Goal: Task Accomplishment & Management: Manage account settings

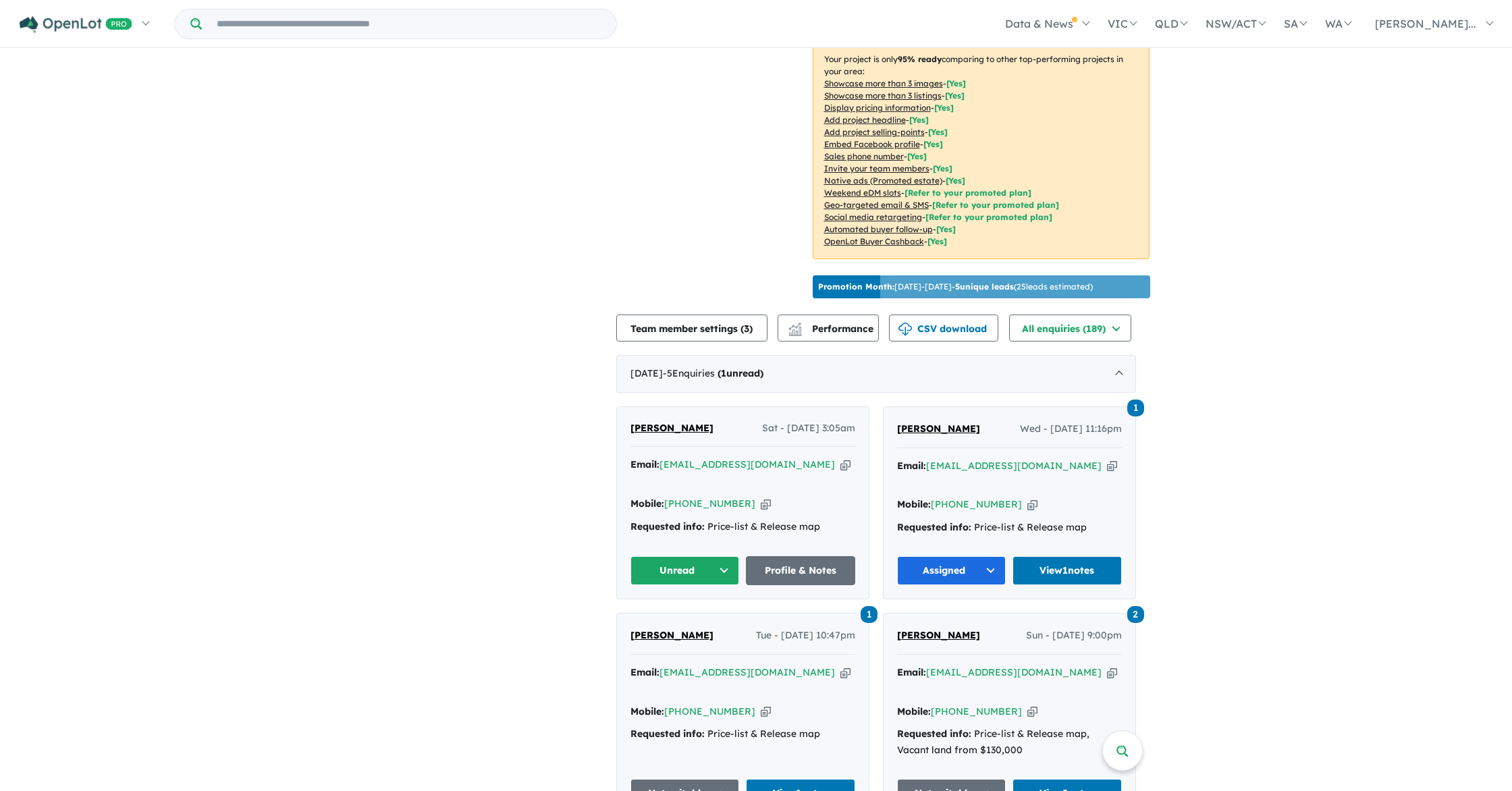
scroll to position [248, 0]
click at [818, 555] on link "Profile & Notes" at bounding box center [801, 570] width 109 height 29
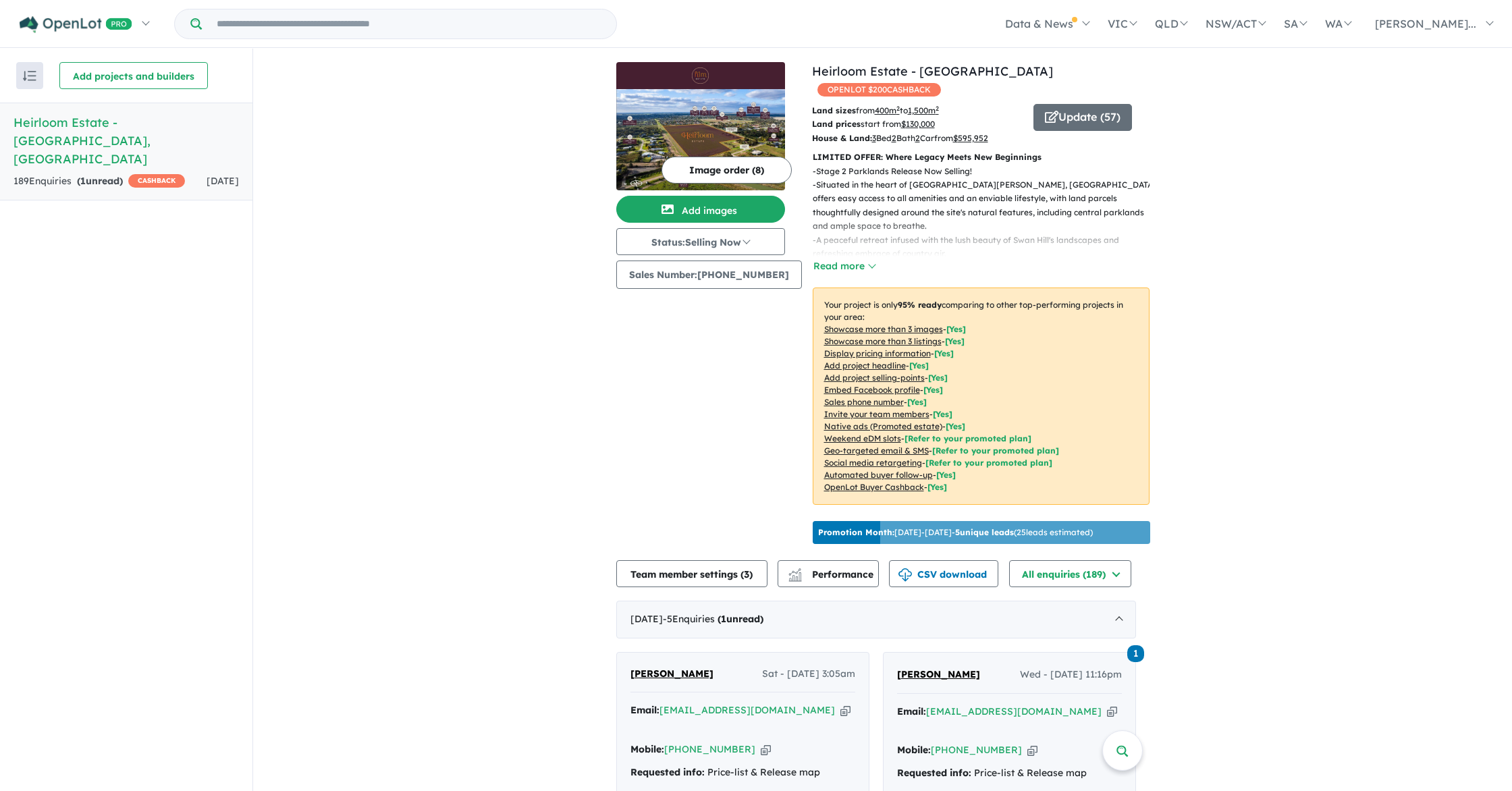
scroll to position [1, 0]
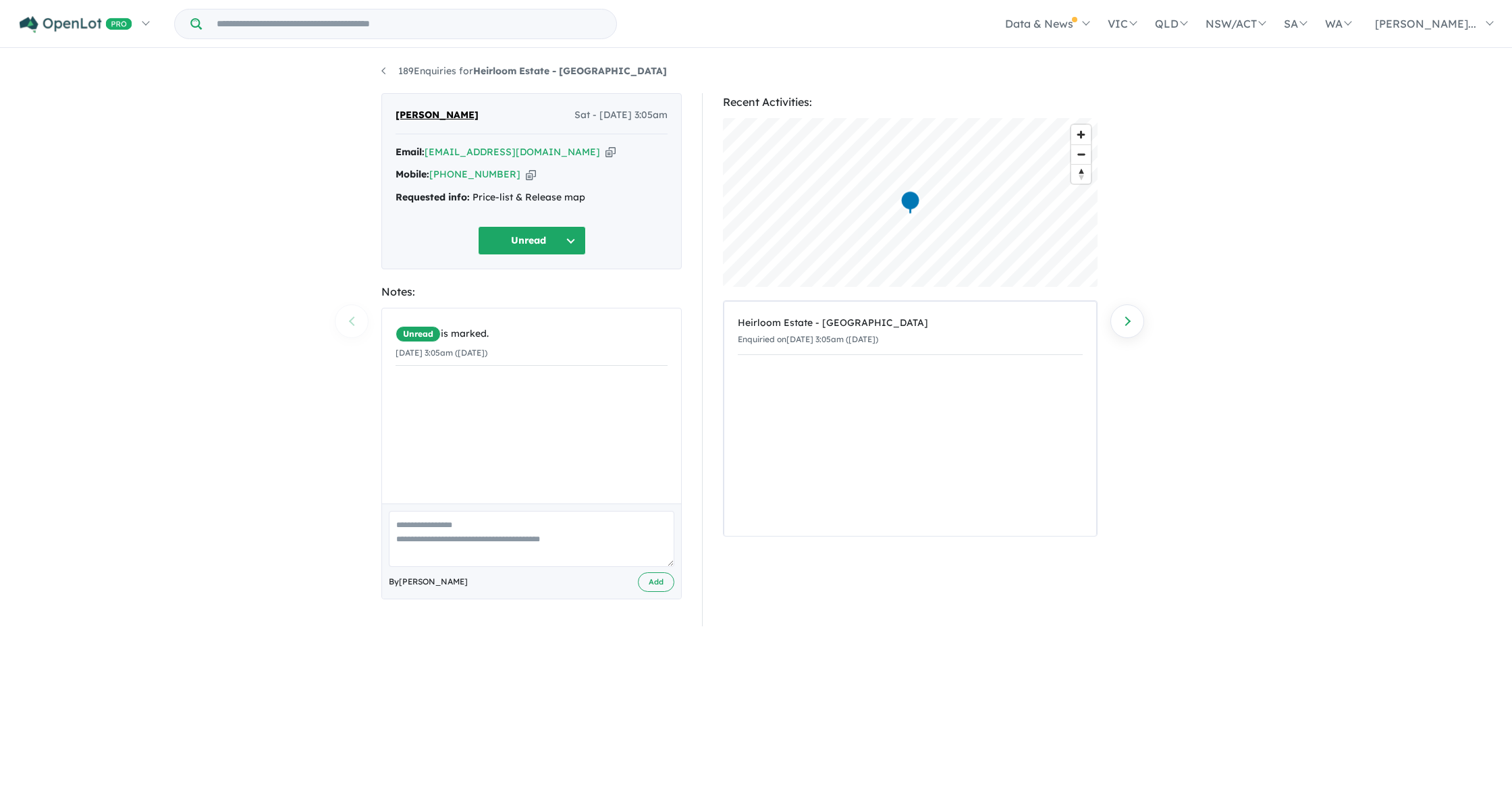
click at [517, 247] on button "Unread" at bounding box center [532, 240] width 108 height 29
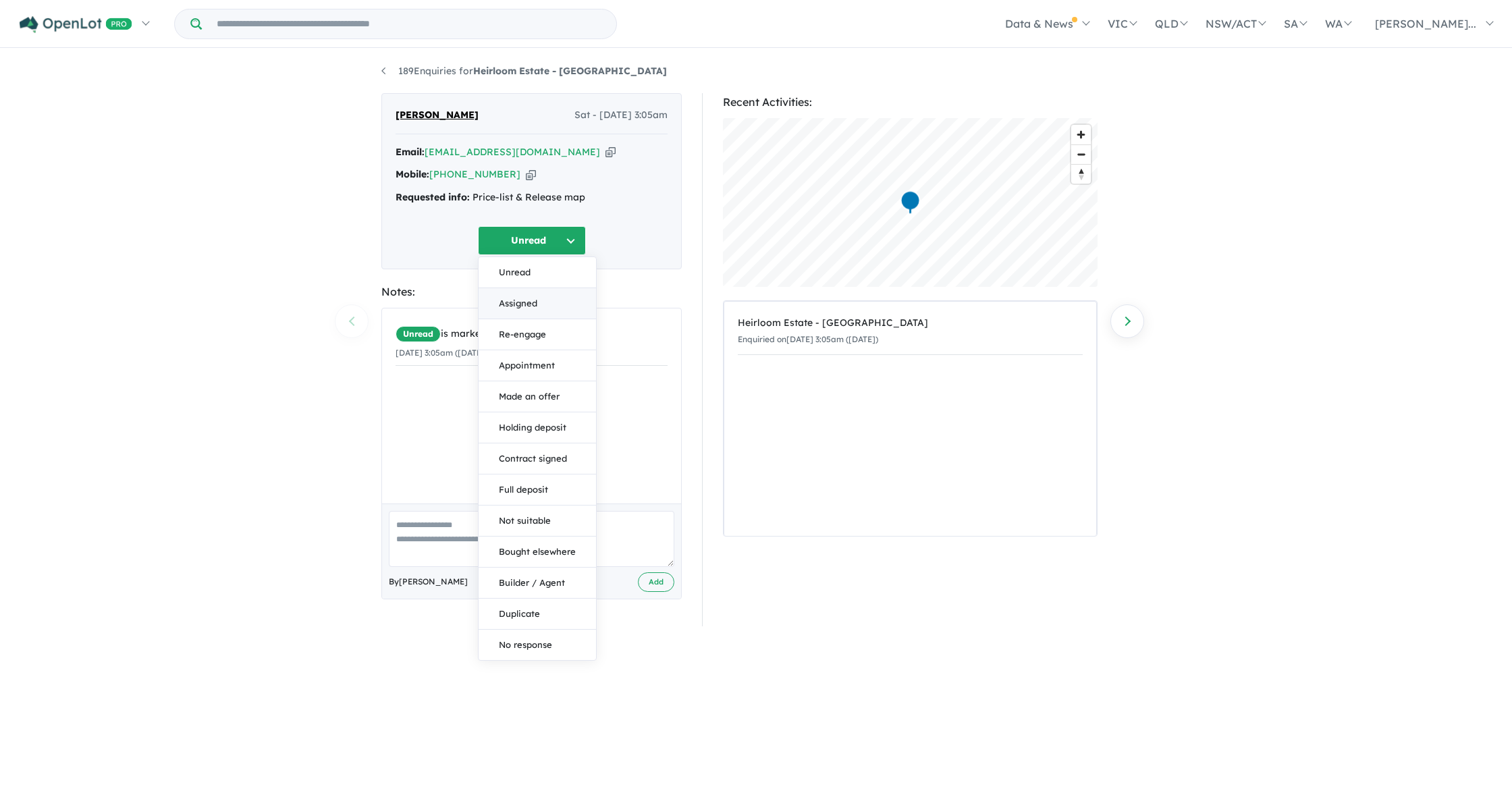
click at [512, 295] on button "Assigned" at bounding box center [537, 303] width 117 height 31
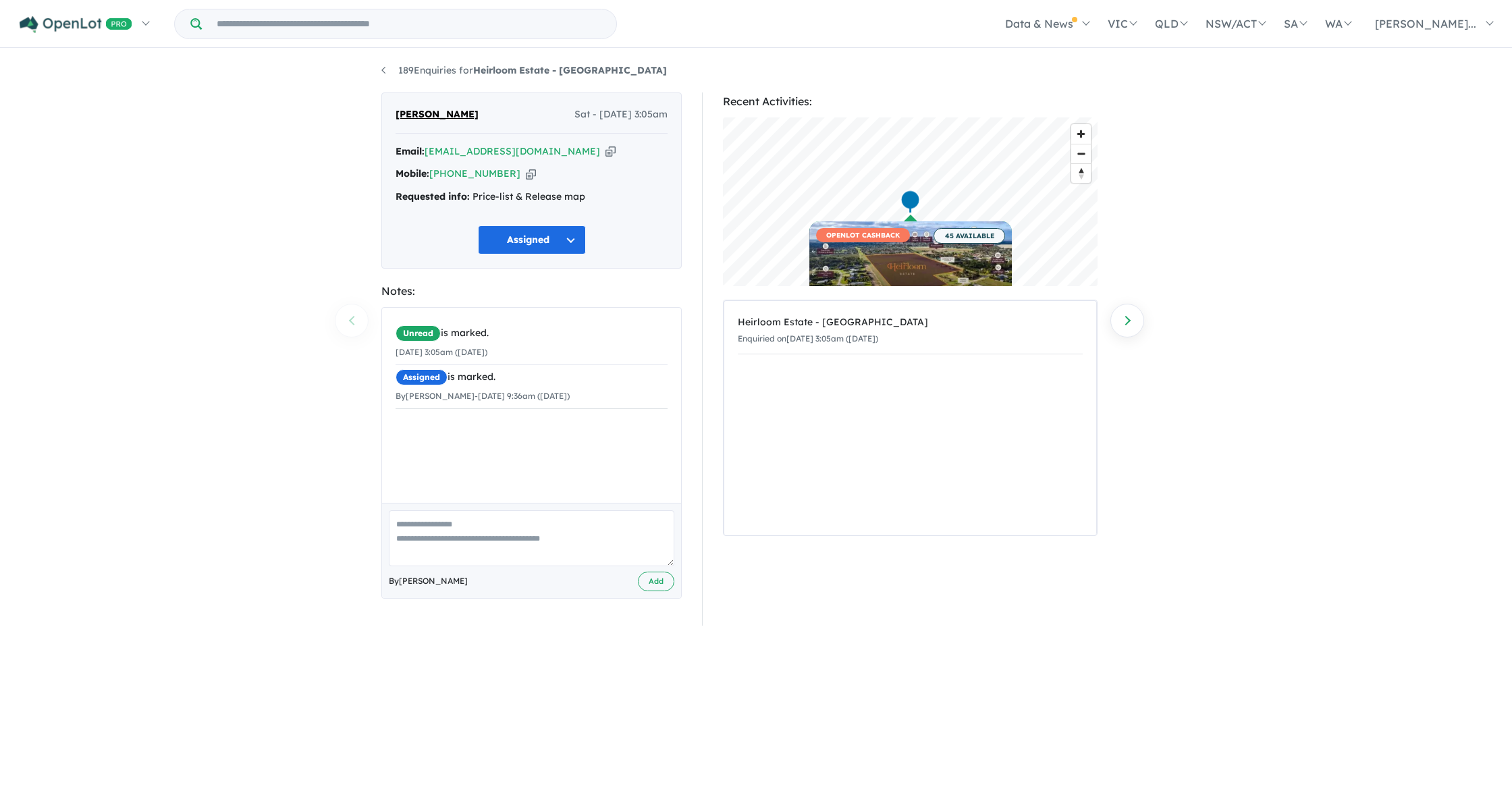
click at [440, 524] on textarea at bounding box center [531, 538] width 285 height 56
type textarea "**********"
click at [662, 576] on button "Add" at bounding box center [656, 582] width 37 height 19
click at [551, 153] on div "Email: navdeepc487@gmail.com Copied!" at bounding box center [532, 151] width 272 height 16
click at [606, 154] on icon "button" at bounding box center [611, 151] width 10 height 15
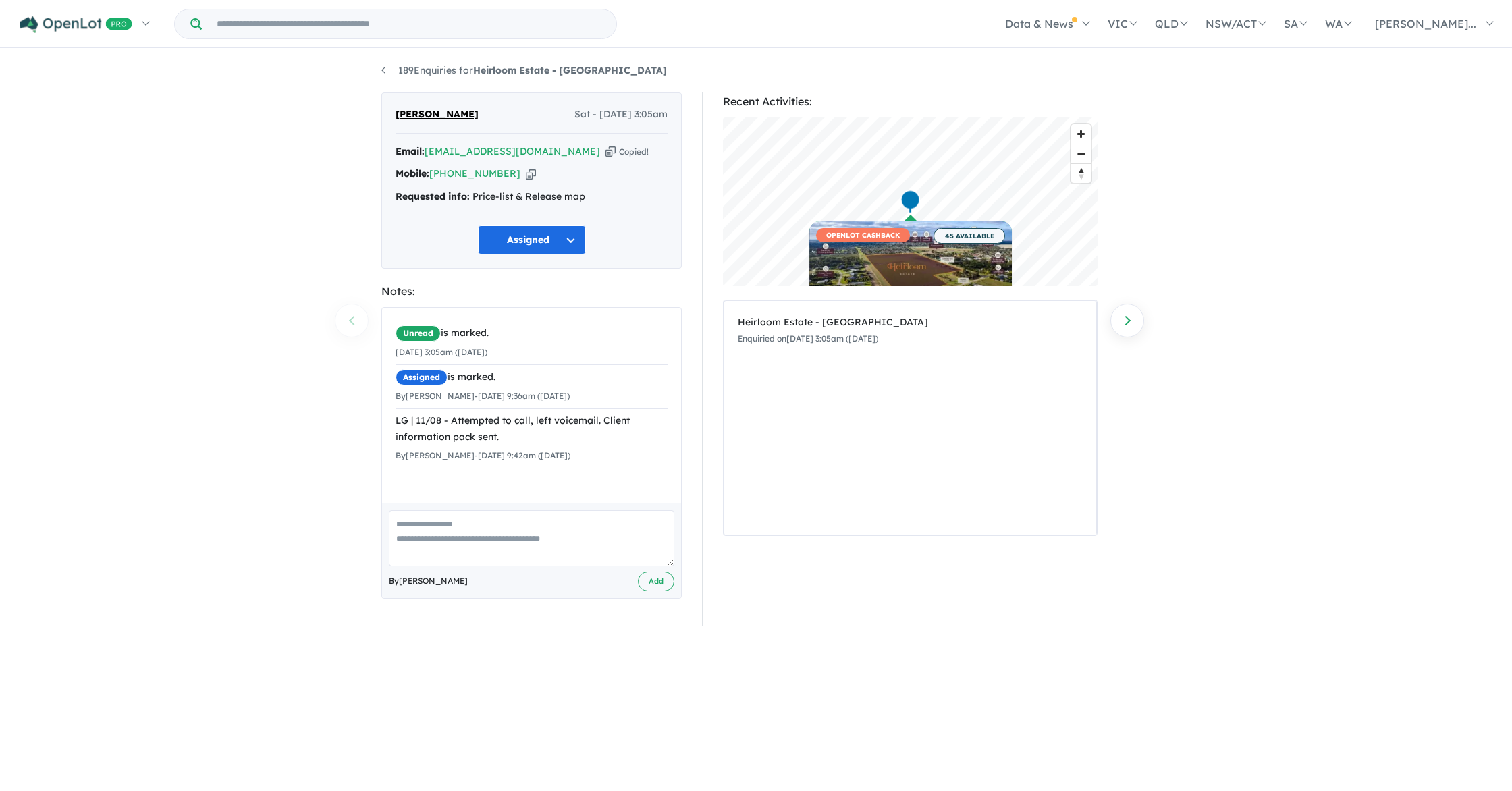
scroll to position [1, 0]
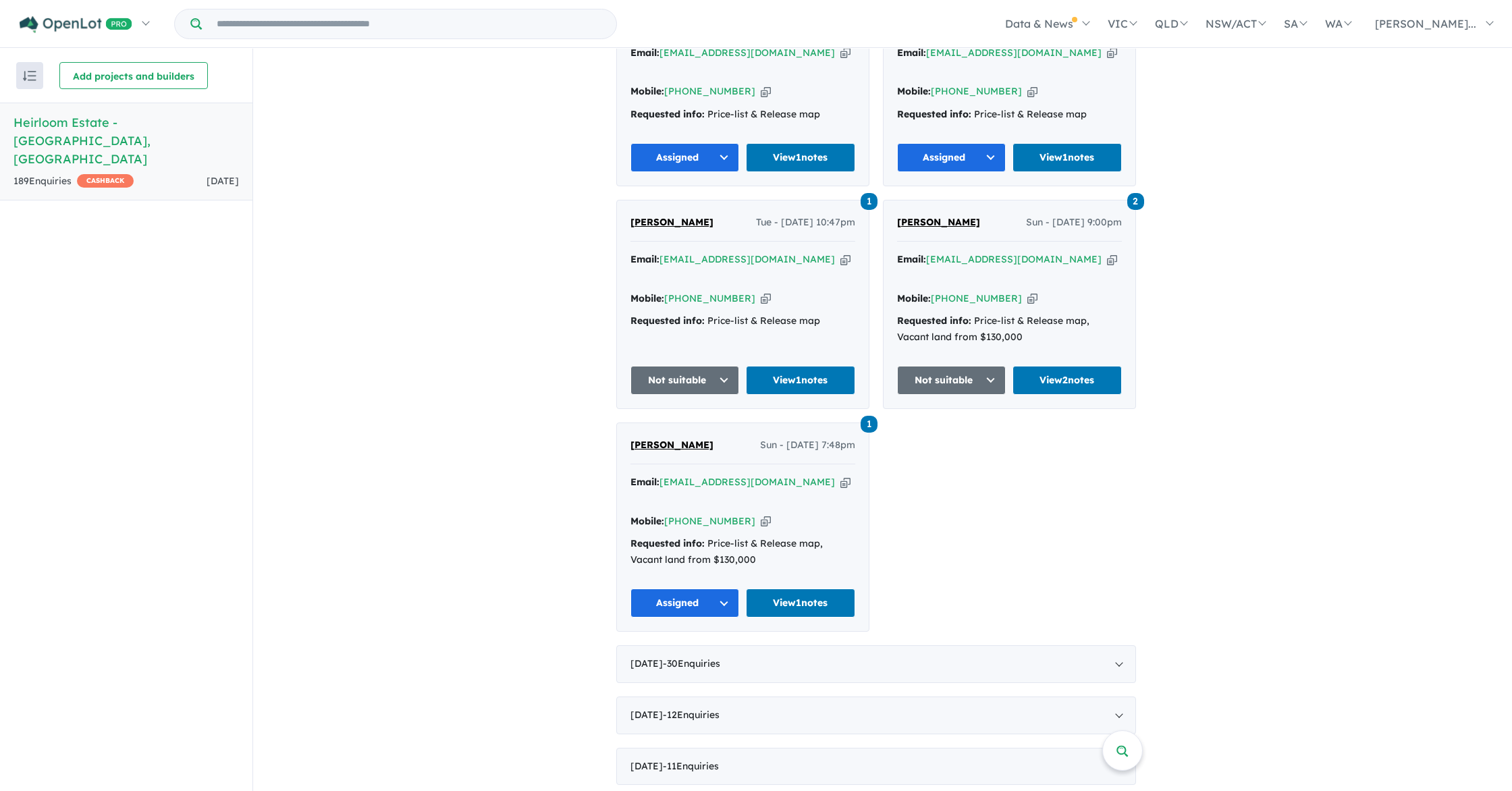
scroll to position [780, 0]
